Goal: Task Accomplishment & Management: Use online tool/utility

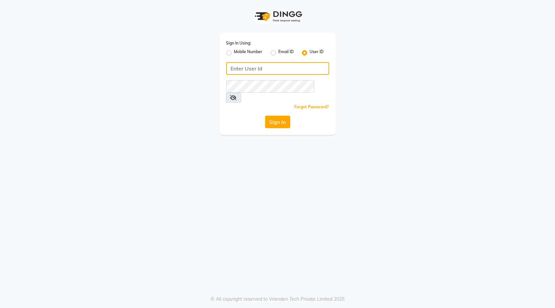
click at [280, 63] on input "Username" at bounding box center [277, 68] width 103 height 13
type input "blackexpress"
click at [265, 116] on button "Sign In" at bounding box center [277, 122] width 25 height 13
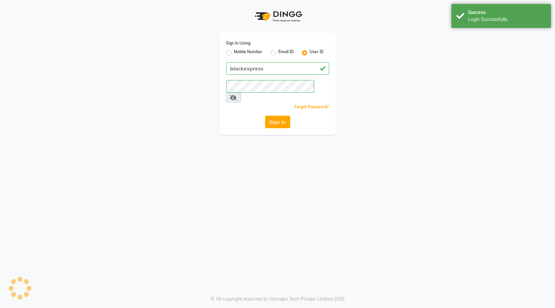
select select "7082"
select select "service"
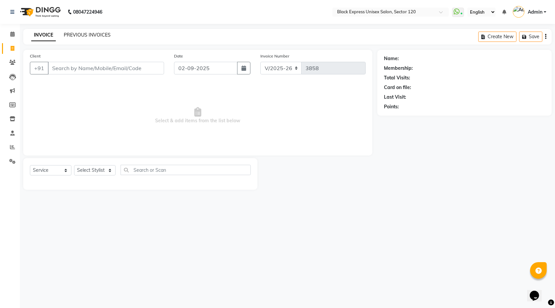
click at [95, 36] on link "PREVIOUS INVOICES" at bounding box center [87, 35] width 47 height 6
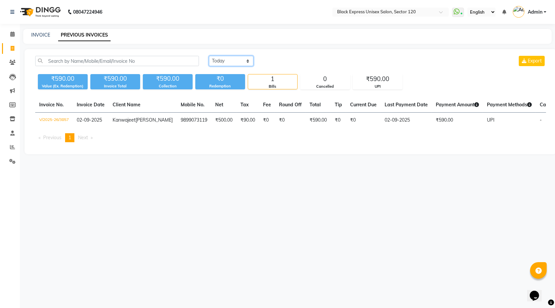
drag, startPoint x: 227, startPoint y: 61, endPoint x: 230, endPoint y: 65, distance: 5.2
click at [227, 61] on select "Today Yesterday Custom Range" at bounding box center [231, 61] width 44 height 10
select select "yesterday"
click at [209, 56] on select "Today Yesterday Custom Range" at bounding box center [231, 61] width 44 height 10
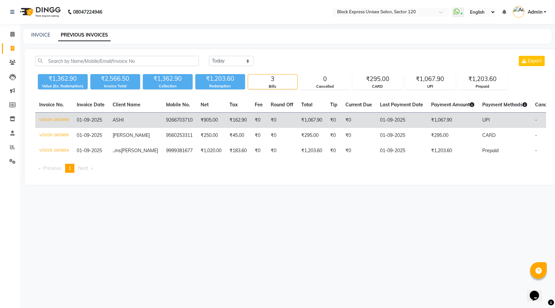
click at [225, 123] on td "₹162.90" at bounding box center [237, 121] width 25 height 16
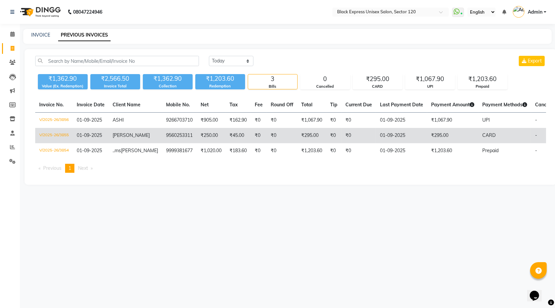
click at [267, 134] on td "₹0" at bounding box center [282, 135] width 31 height 15
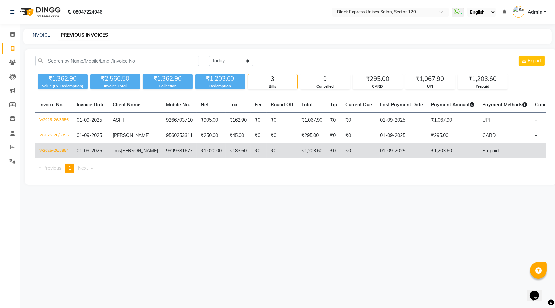
click at [176, 151] on td "9999381677" at bounding box center [179, 150] width 35 height 15
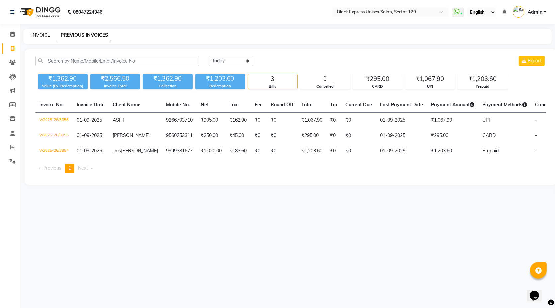
click at [40, 37] on link "INVOICE" at bounding box center [40, 35] width 19 height 6
select select "service"
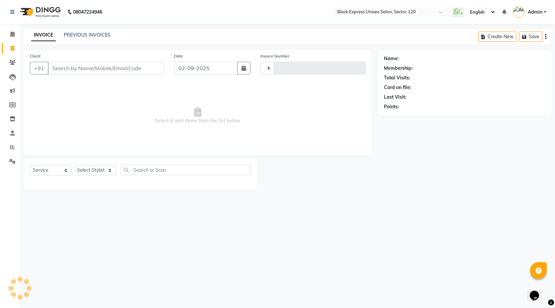
type input "3858"
select select "7082"
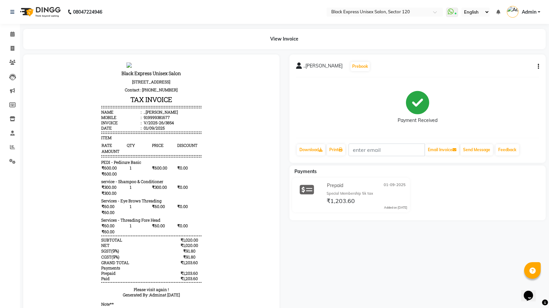
scroll to position [5, 0]
